Goal: Communication & Community: Answer question/provide support

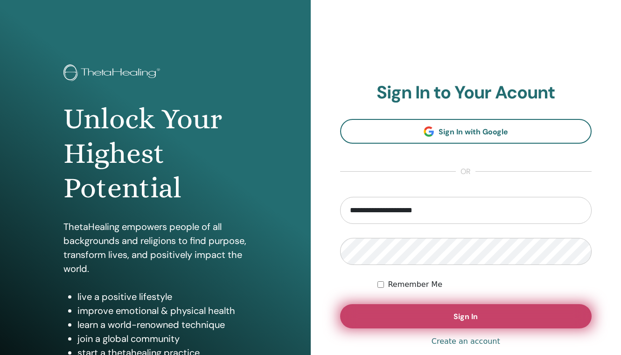
type input "**********"
click at [380, 314] on button "Sign In" at bounding box center [466, 316] width 252 height 24
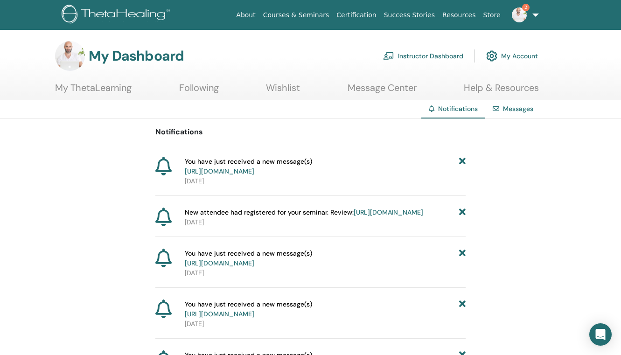
click at [254, 171] on link "[URL][DOMAIN_NAME]" at bounding box center [219, 171] width 69 height 8
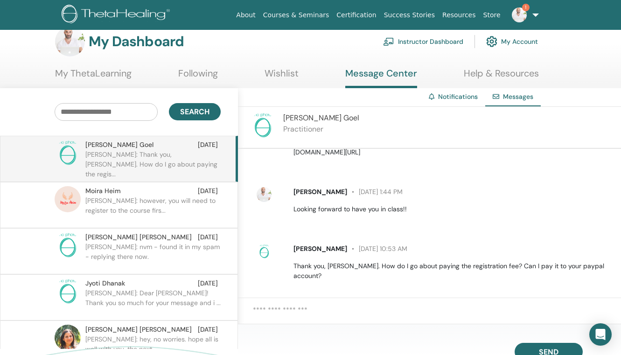
scroll to position [17, 0]
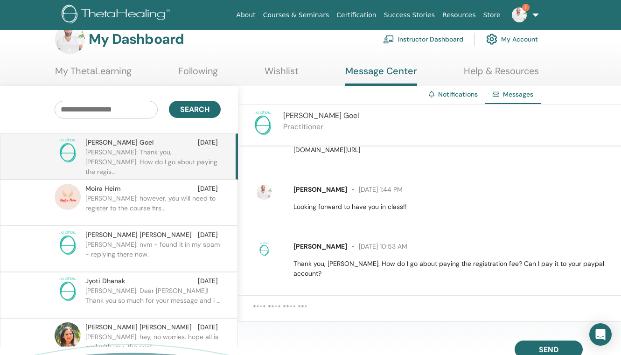
click at [290, 310] on textarea at bounding box center [437, 313] width 368 height 22
type textarea "*"
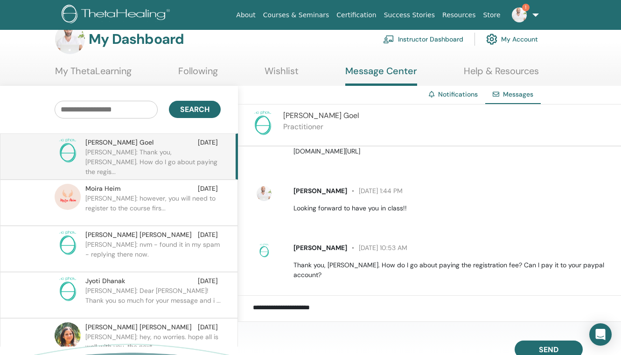
scroll to position [126, 0]
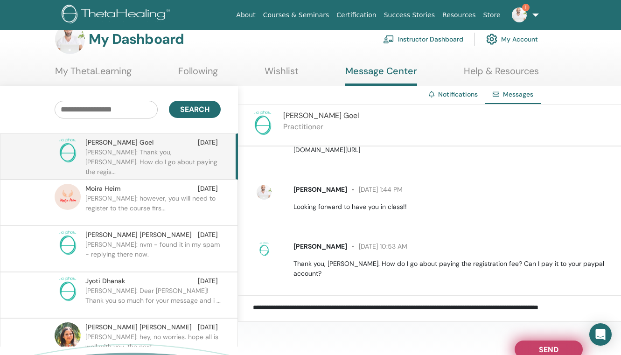
type textarea "**********"
click at [552, 351] on span "Send" at bounding box center [549, 348] width 20 height 7
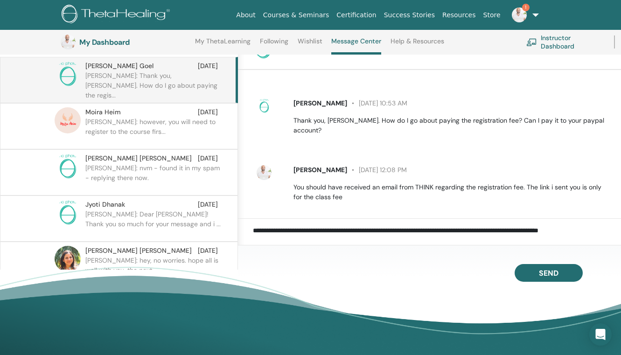
scroll to position [194, 0]
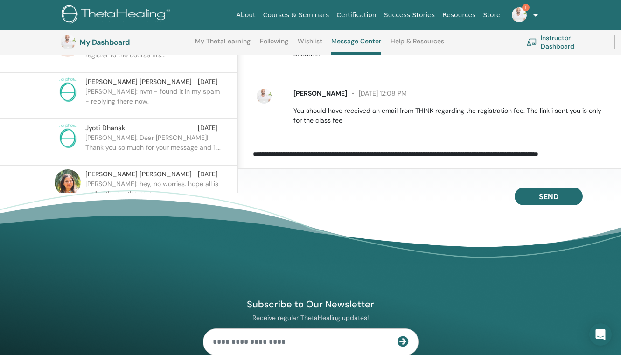
click at [525, 10] on span "1" at bounding box center [525, 7] width 7 height 7
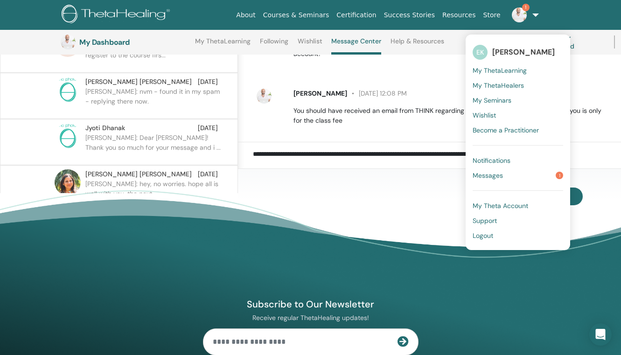
click at [488, 178] on span "Messages" at bounding box center [487, 175] width 30 height 8
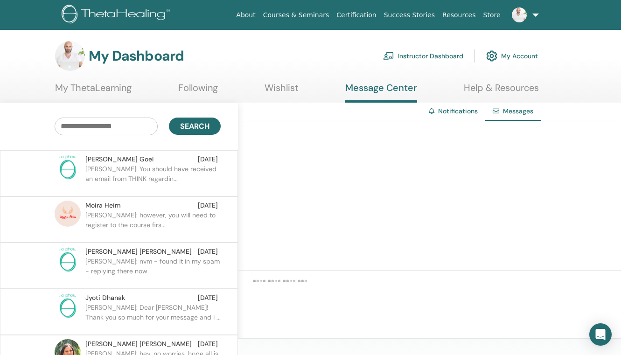
click at [177, 214] on p "ELIAS: however, you will need to register to the course firs..." at bounding box center [152, 224] width 135 height 28
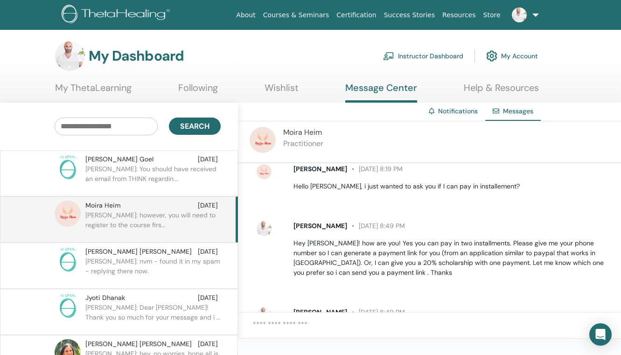
scroll to position [59, 0]
